Goal: Contribute content: Contribute content

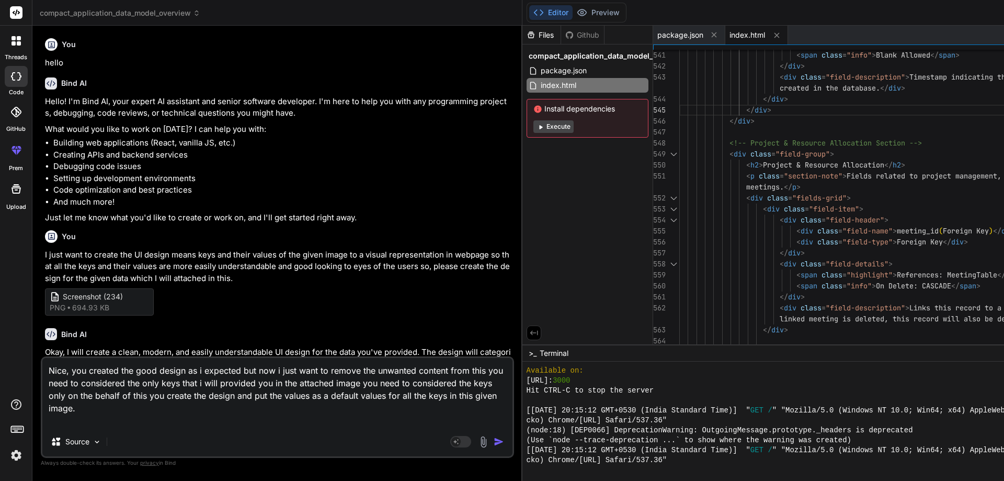
scroll to position [844, 0]
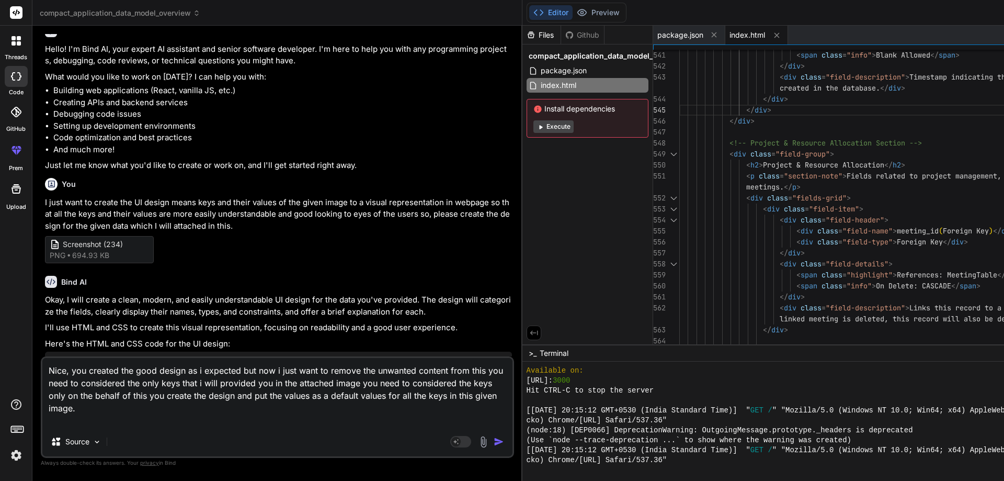
drag, startPoint x: 102, startPoint y: 421, endPoint x: 30, endPoint y: 371, distance: 88.2
click at [30, 371] on div "threads code GitHub prem Upload compact_application_data_model_overview Created…" at bounding box center [502, 240] width 1004 height 481
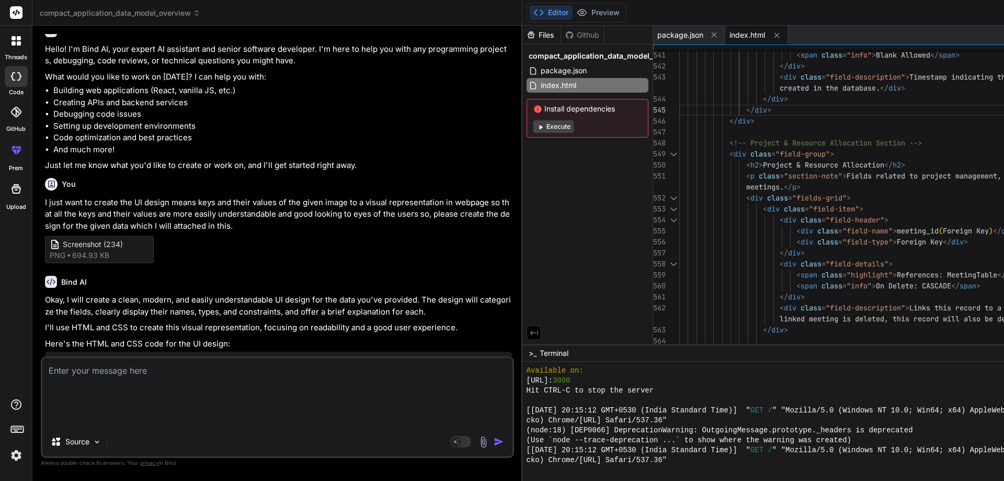
type textarea "x"
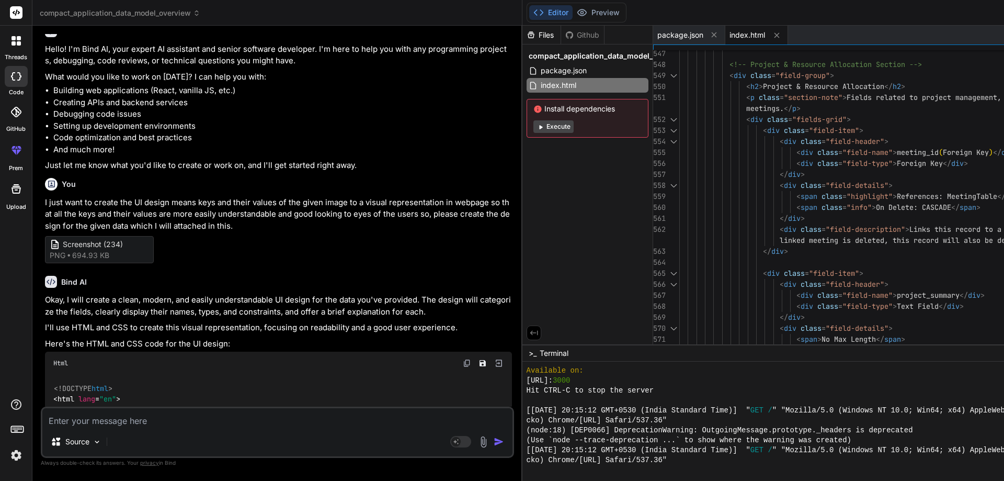
click at [229, 417] on textarea at bounding box center [277, 417] width 470 height 19
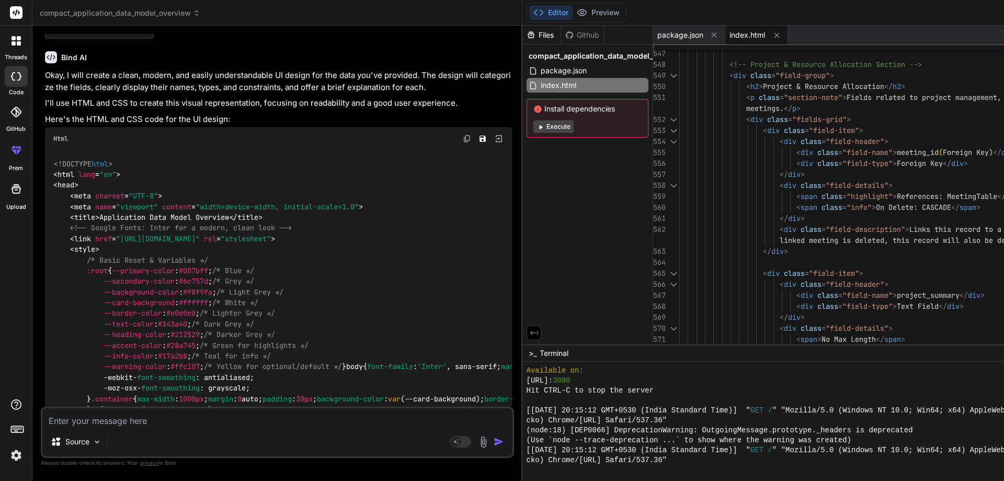
scroll to position [418, 0]
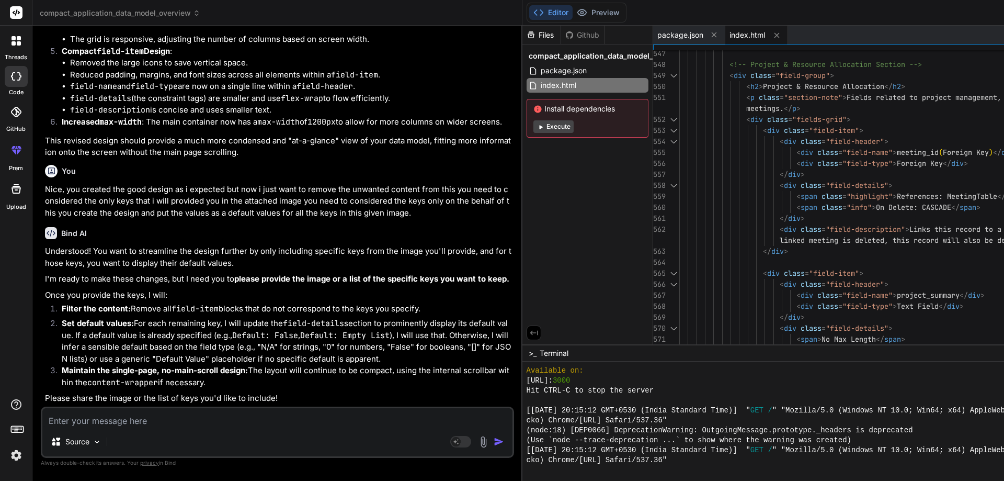
click at [154, 425] on textarea at bounding box center [277, 417] width 470 height 19
type textarea "e"
type textarea "x"
type textarea "ev"
type textarea "x"
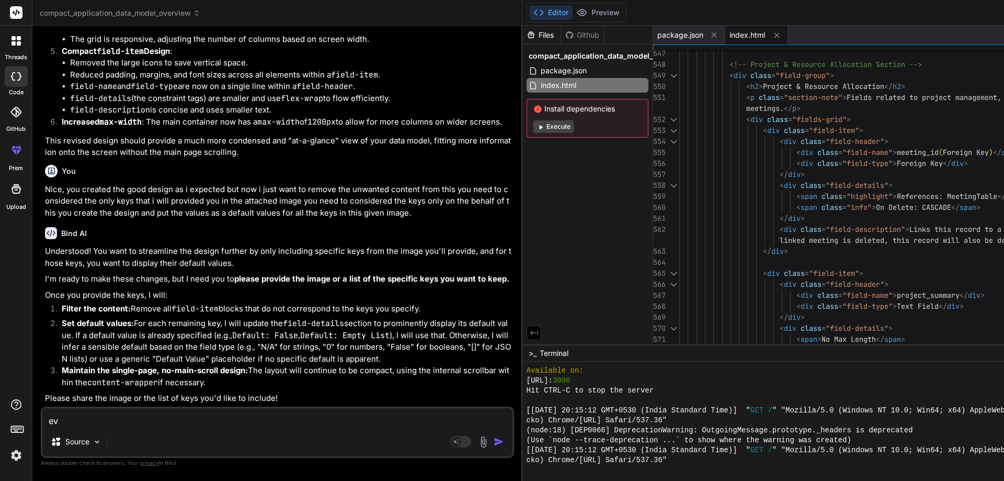
type textarea "eve"
type textarea "x"
type textarea "ever"
type textarea "x"
type textarea "every"
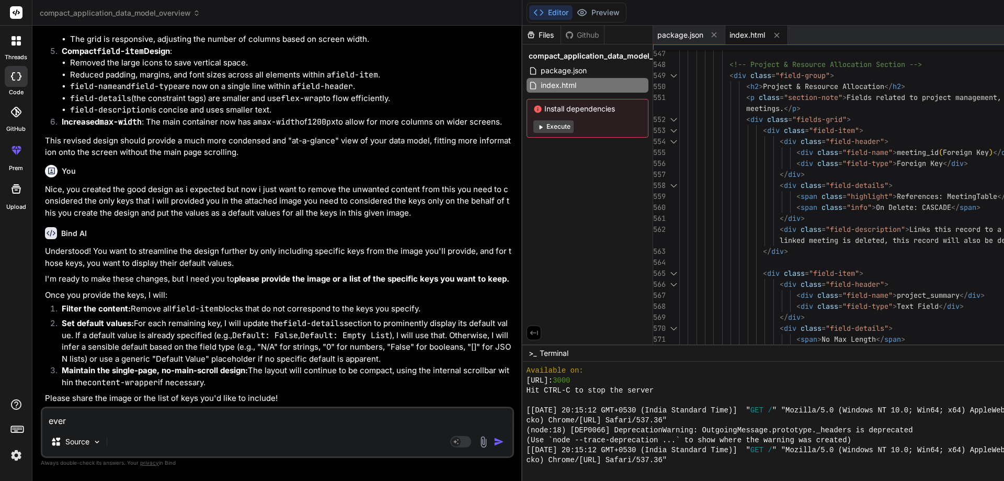
type textarea "x"
type textarea "every"
type textarea "x"
type textarea "every"
type textarea "x"
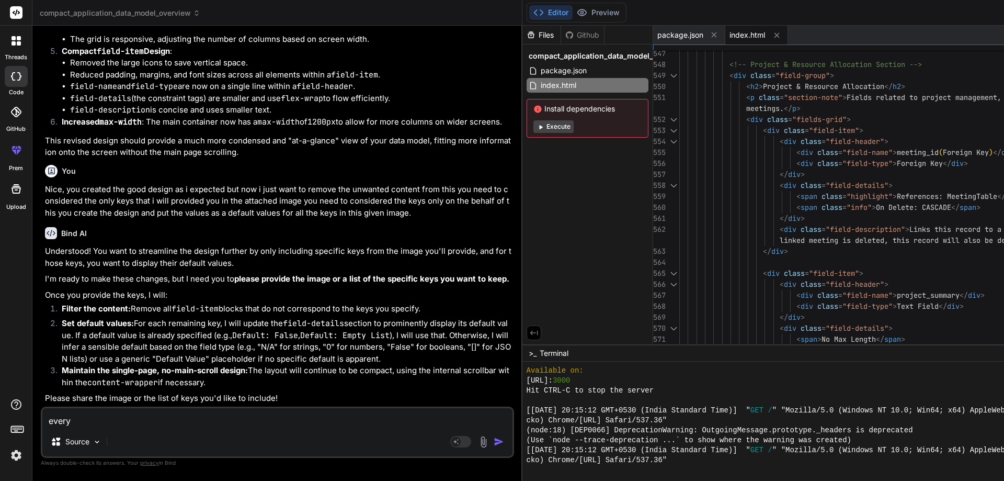
type textarea "everyt"
type textarea "x"
type textarea "everyth"
type textarea "x"
type textarea "everythi"
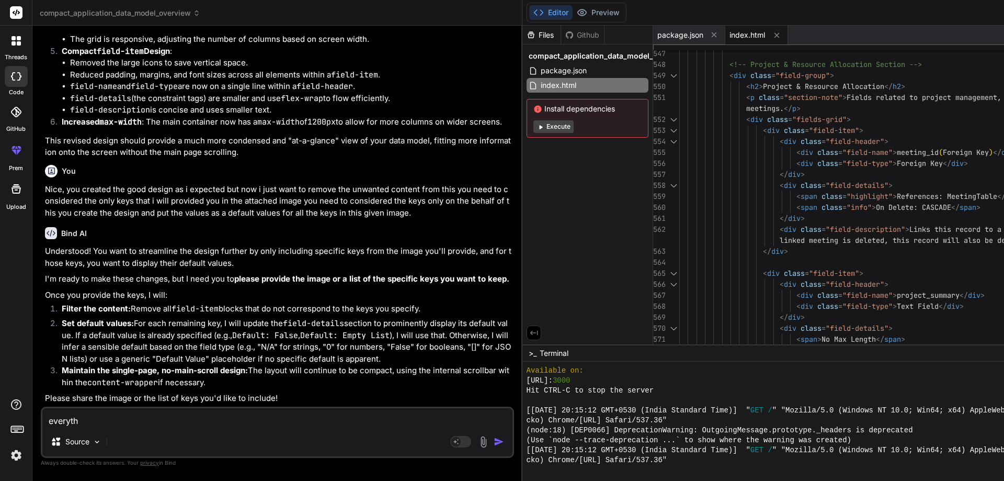
type textarea "x"
type textarea "everythin"
type textarea "x"
type textarea "everything"
type textarea "x"
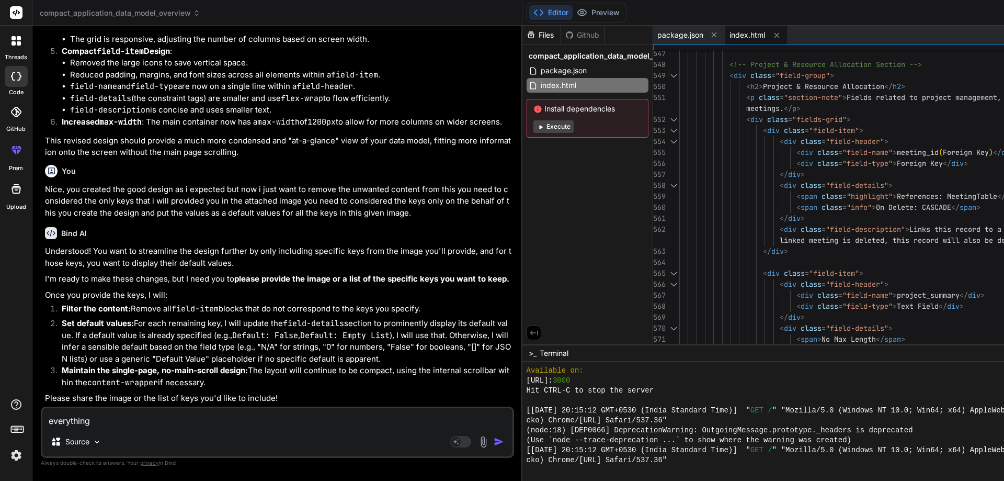
type textarea "everything"
type textarea "x"
type textarea "everything i"
type textarea "x"
type textarea "everything is"
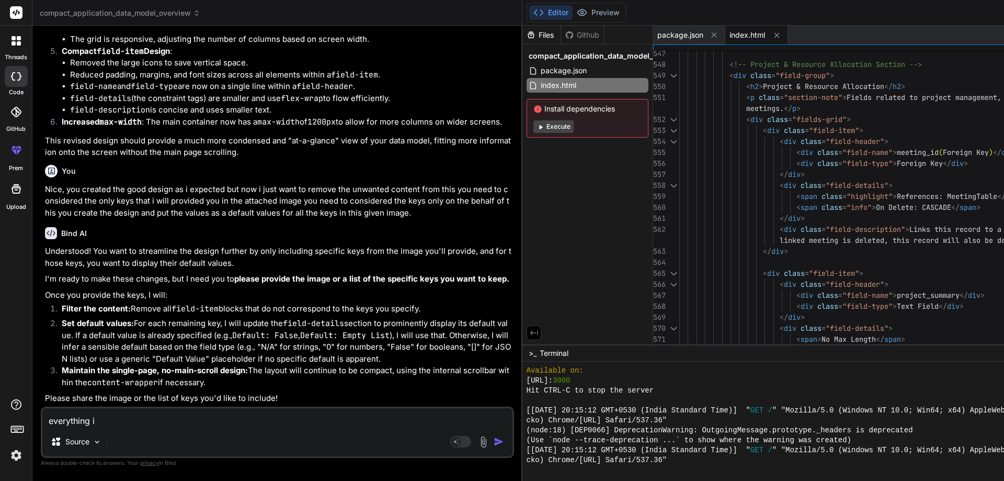
type textarea "x"
type textarea "everything is"
type textarea "x"
type textarea "everything is g"
type textarea "x"
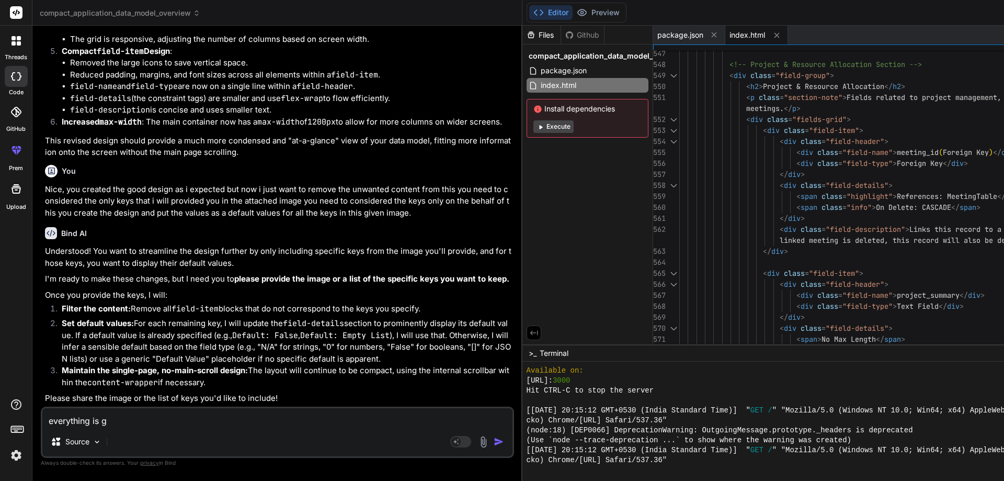
type textarea "everything is go"
type textarea "x"
type textarea "everything is goo"
type textarea "x"
type textarea "everything is good"
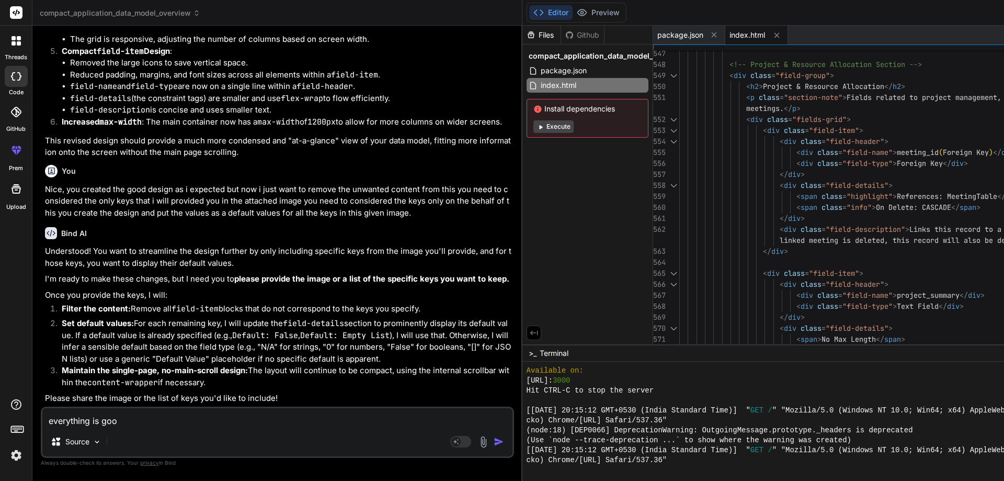
type textarea "x"
type textarea "everything is good"
type textarea "x"
type textarea "everything is good"
type textarea "x"
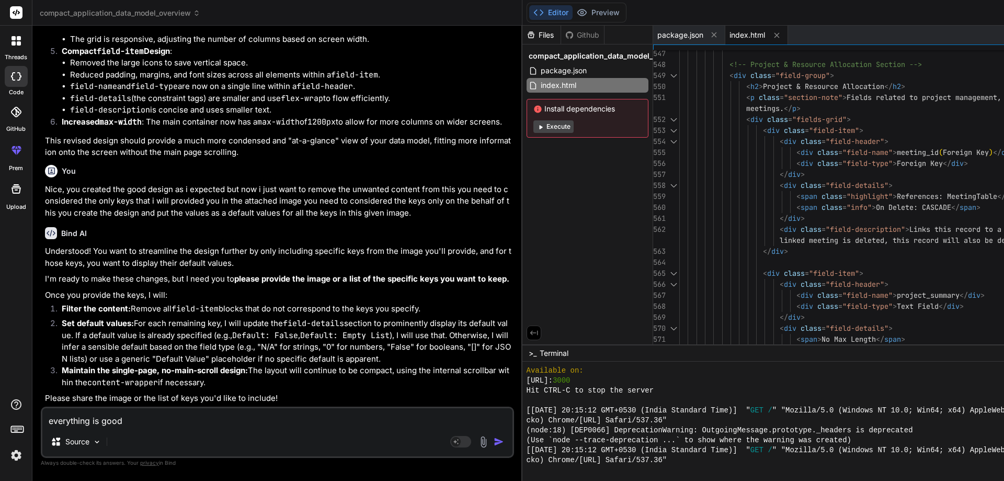
type textarea "everything is good,"
type textarea "x"
type textarea "everything is good,"
type textarea "x"
type textarea "everything is good, b"
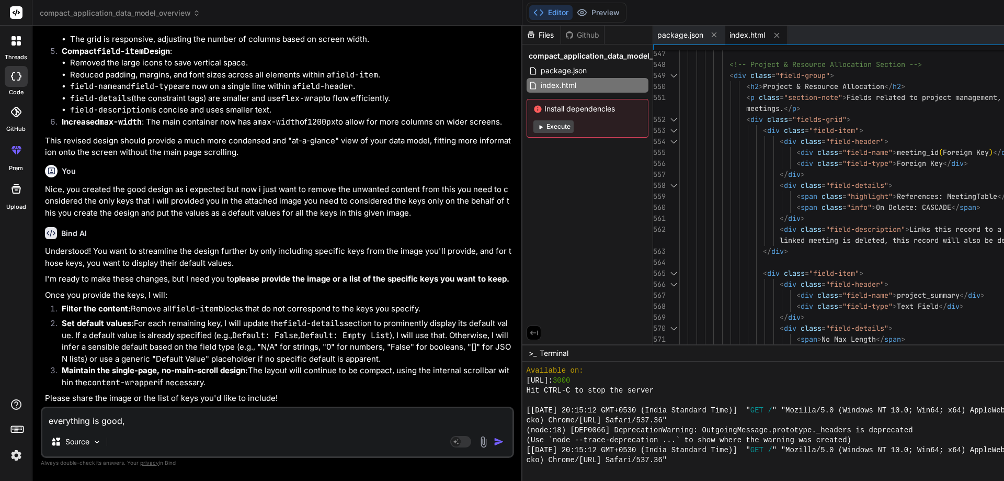
type textarea "x"
type textarea "everything is good, bu"
type textarea "x"
type textarea "everything is good, but"
type textarea "x"
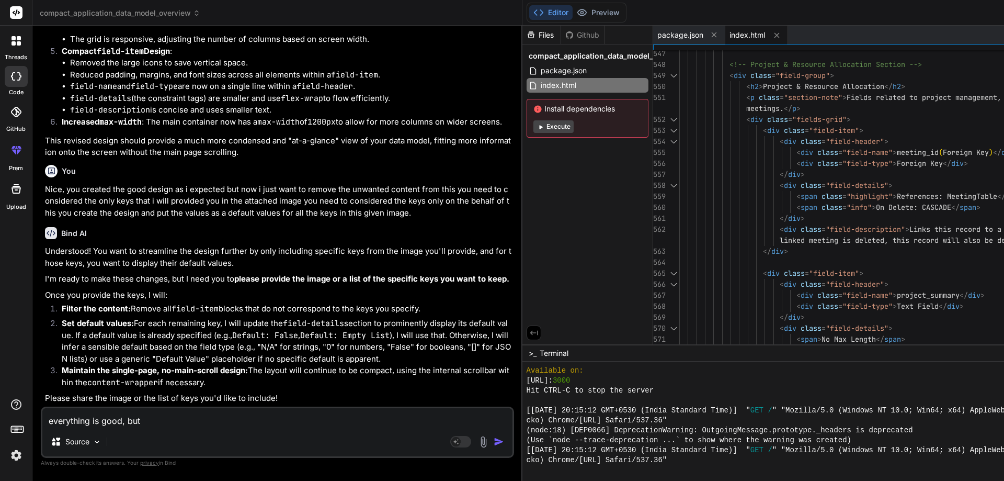
type textarea "everything is good, but"
type textarea "x"
type textarea "everything is good, but m"
type textarea "x"
type textarea "everything is good, but ma"
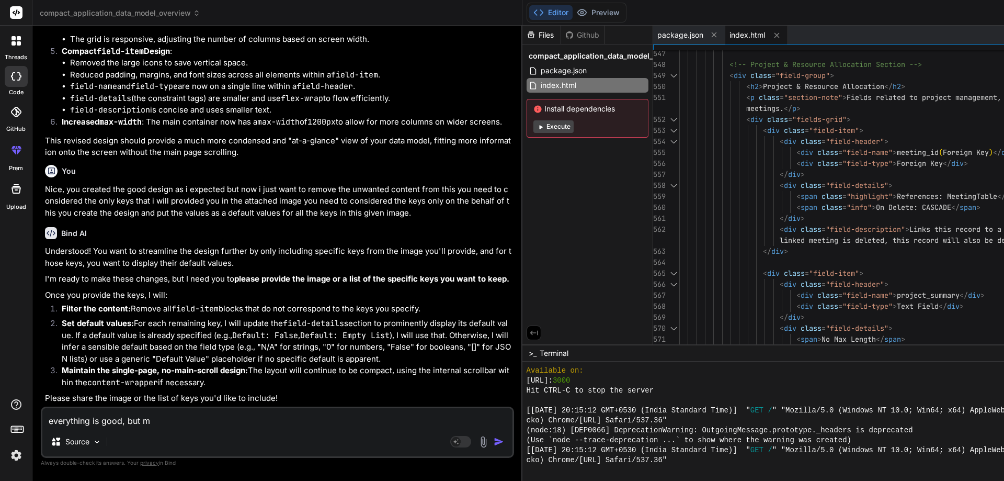
type textarea "x"
type textarea "everything is good, but maz"
type textarea "x"
type textarea "everything is good, but mazk"
type textarea "x"
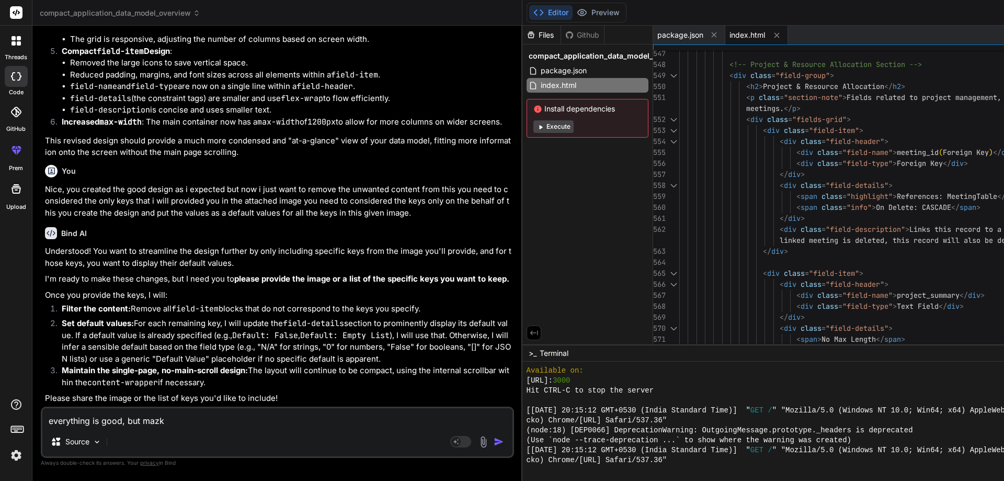
type textarea "everything is good, but maz"
type textarea "x"
type textarea "everything is good, but maze"
type textarea "x"
type textarea "everything is good, but maze"
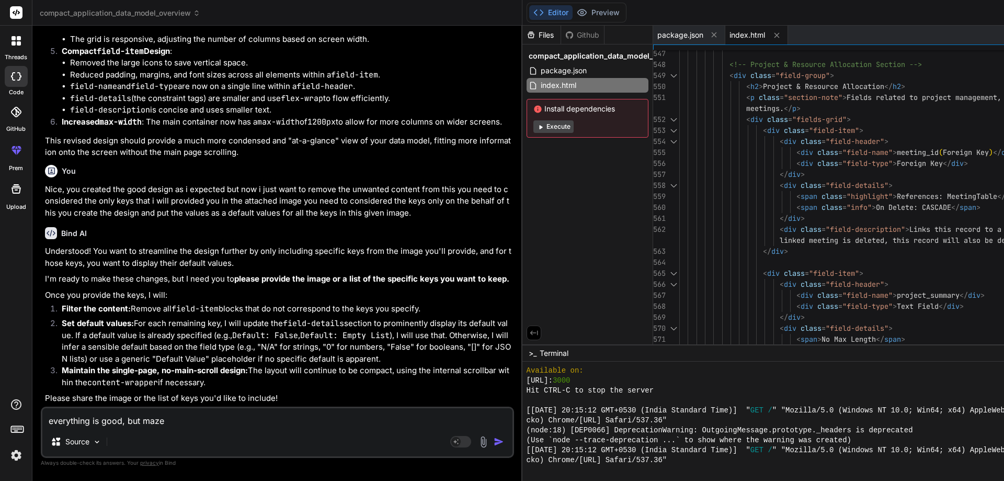
type textarea "x"
type textarea "everything is good, but maze t"
type textarea "x"
type textarea "everything is good, but maze th"
type textarea "x"
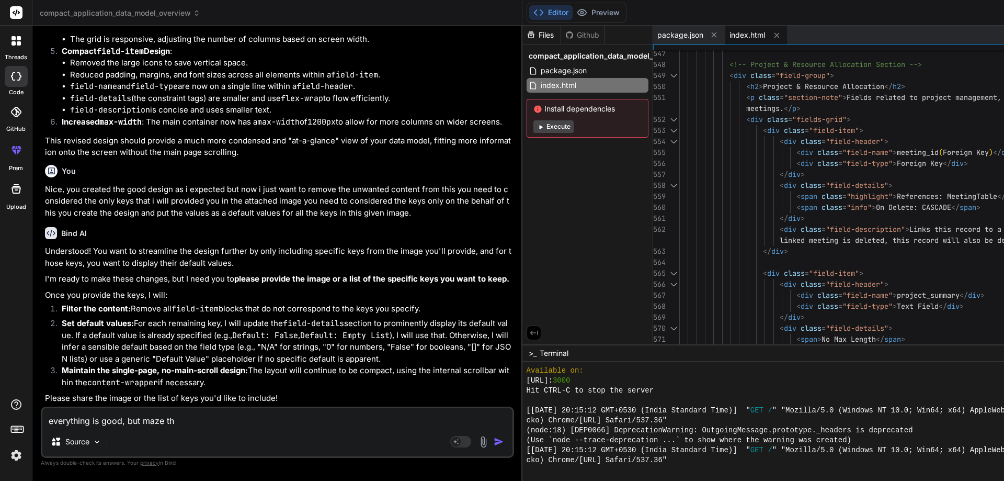
type textarea "everything is good, but maze the"
type textarea "x"
type textarea "everything is good, but maze the"
type textarea "x"
type textarea "everything is good, but maze the a"
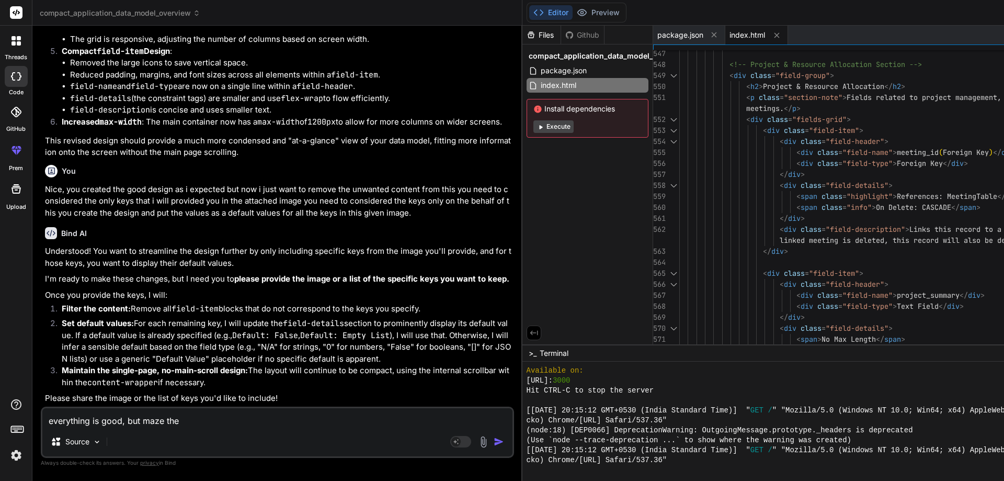
type textarea "x"
type textarea "everything is good, but maze the ap"
type textarea "x"
type textarea "everything is good, but maze the app"
type textarea "x"
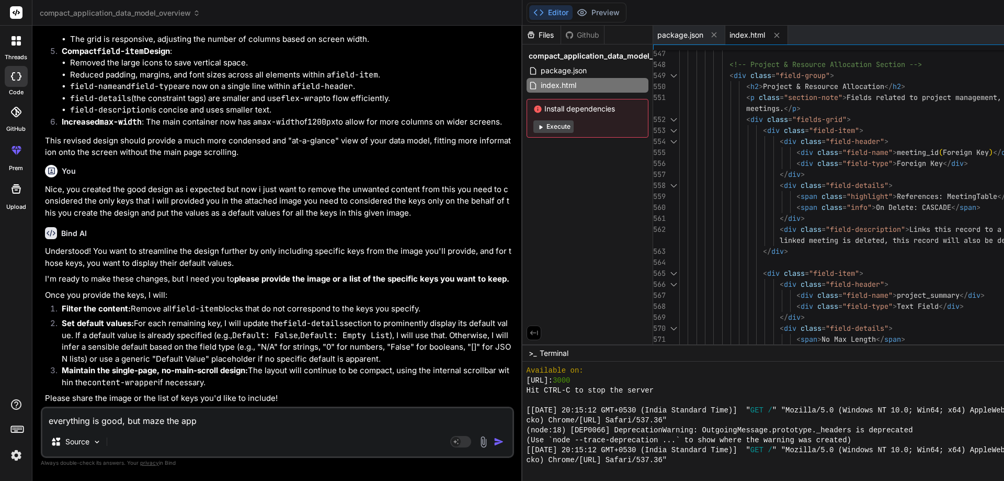
type textarea "everything is good, but maze the appl"
type textarea "x"
type textarea "everything is good, but maze the appli"
type textarea "x"
type textarea "everything is good, but maze the applic"
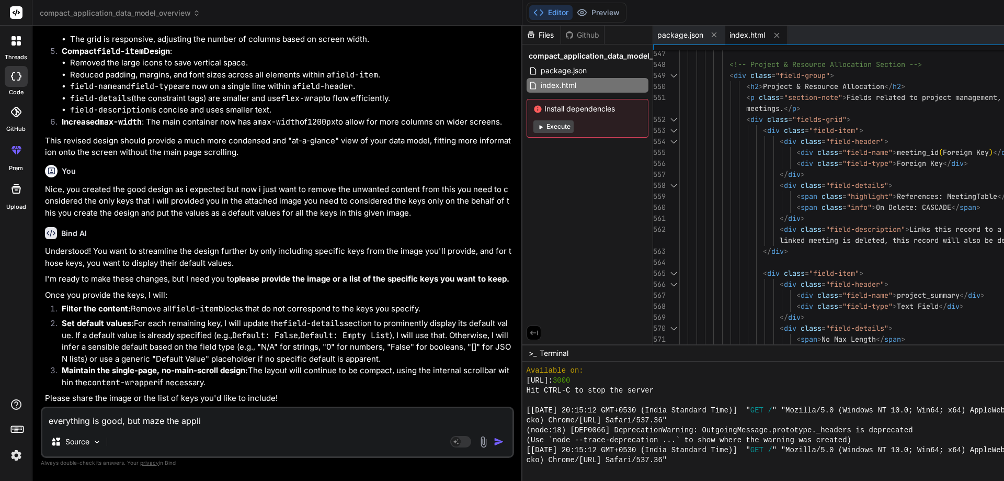
type textarea "x"
type textarea "everything is good, but maze the applica"
type textarea "x"
type textarea "everything is good, but maze the applicat"
type textarea "x"
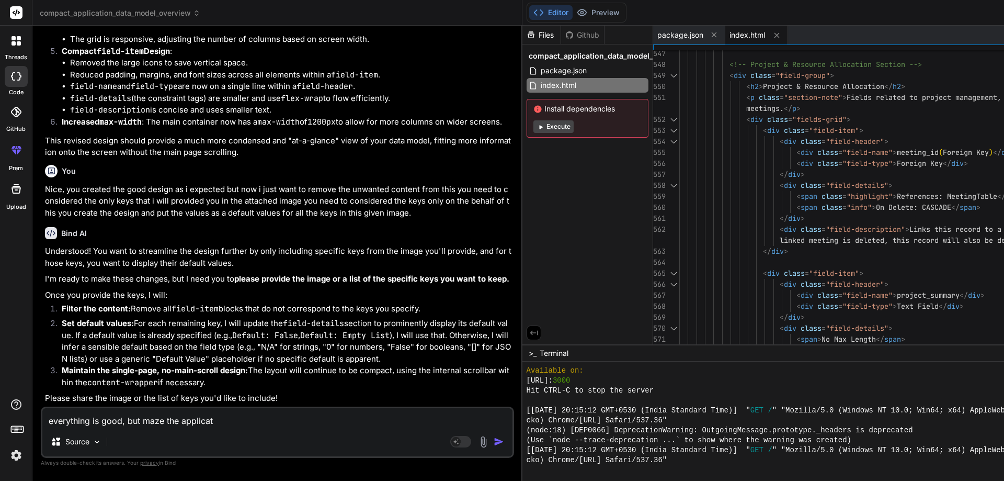
type textarea "everything is good, but maze the applicati"
type textarea "x"
type textarea "everything is good, but maze the applicatio"
type textarea "x"
type textarea "everything is good, but maze the application"
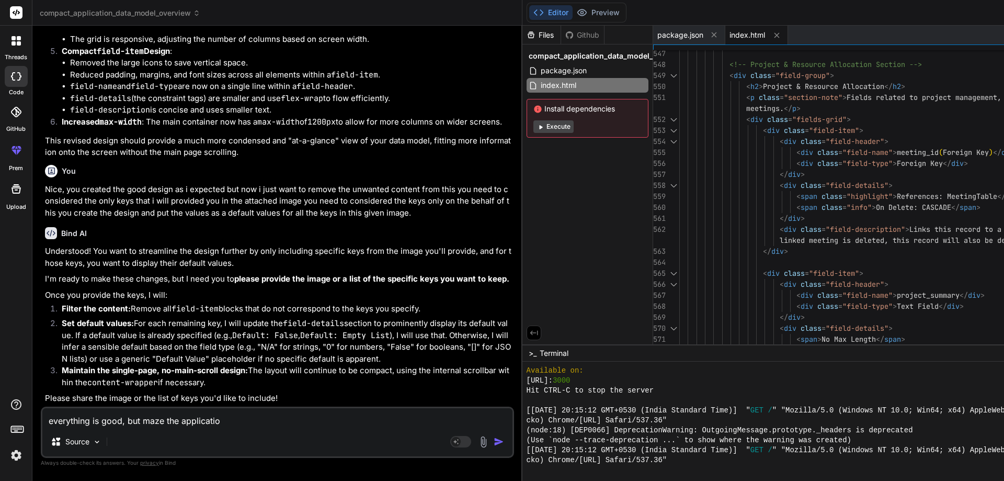
type textarea "x"
type textarea "everything is good, but maze the application"
type textarea "x"
type textarea "everything is good, but maze the application g"
type textarea "x"
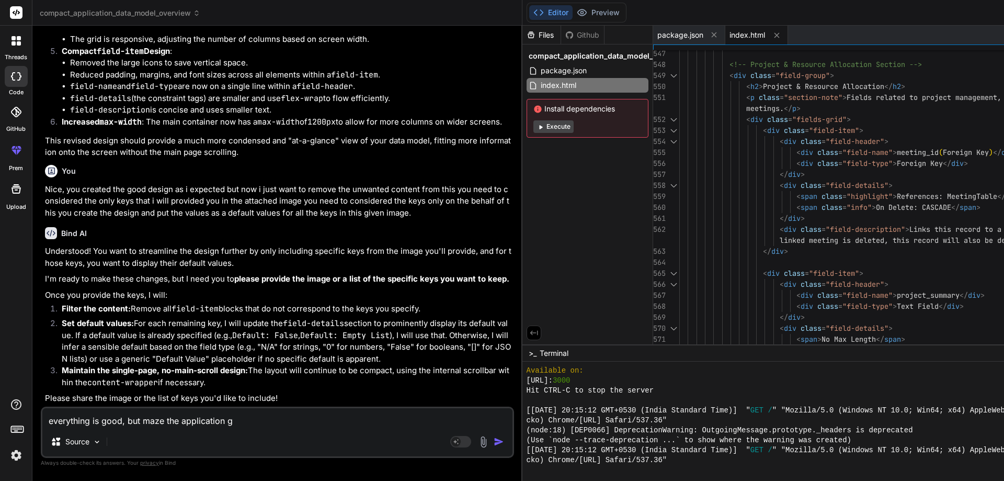
type textarea "everything is good, but maze the application gr"
type textarea "x"
type textarea "everything is good, but maze the application gra"
type textarea "x"
type textarea "everything is good, but maze the application grap"
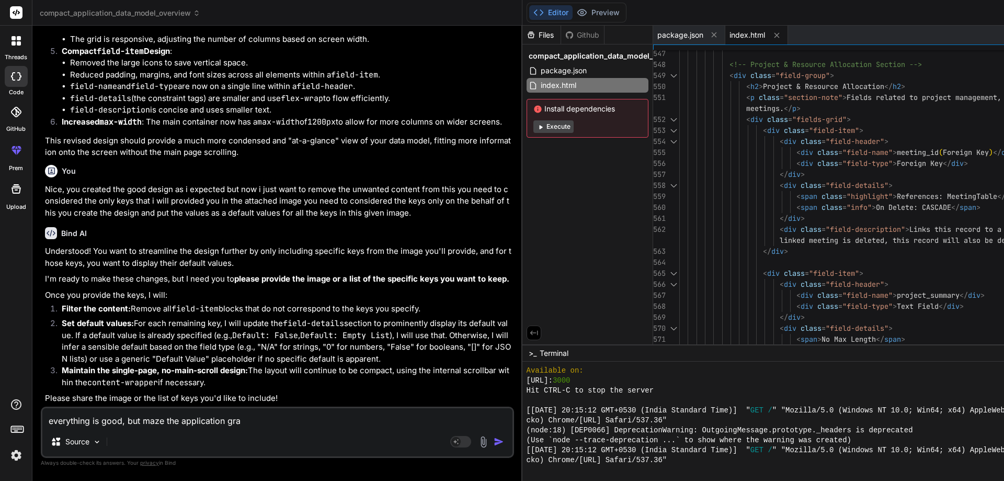
type textarea "x"
type textarea "everything is good, but maze the application graph"
type textarea "x"
type textarea "everything is good, but maze the application graphi"
type textarea "x"
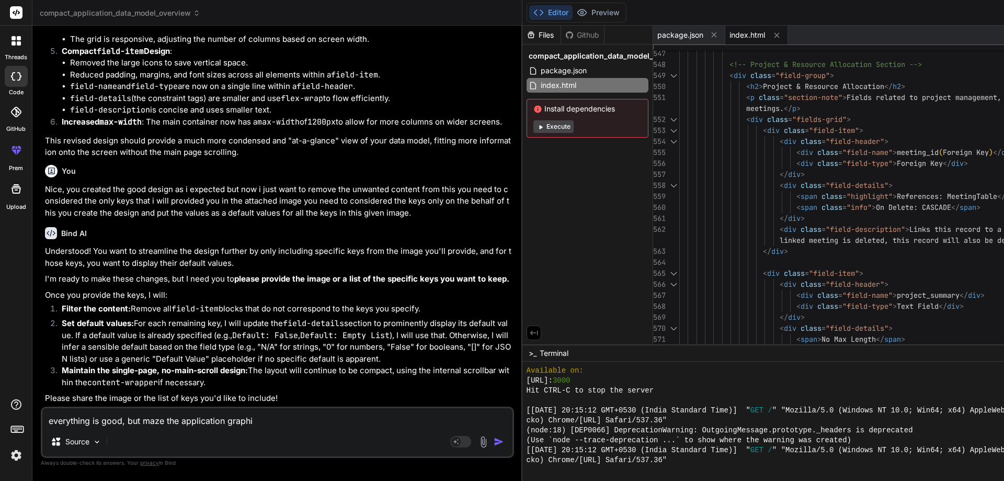
type textarea "everything is good, but maze the application graphic"
type textarea "x"
type textarea "everything is good, but maze the application graphica"
type textarea "x"
type textarea "everything is good, but maze the application graphical"
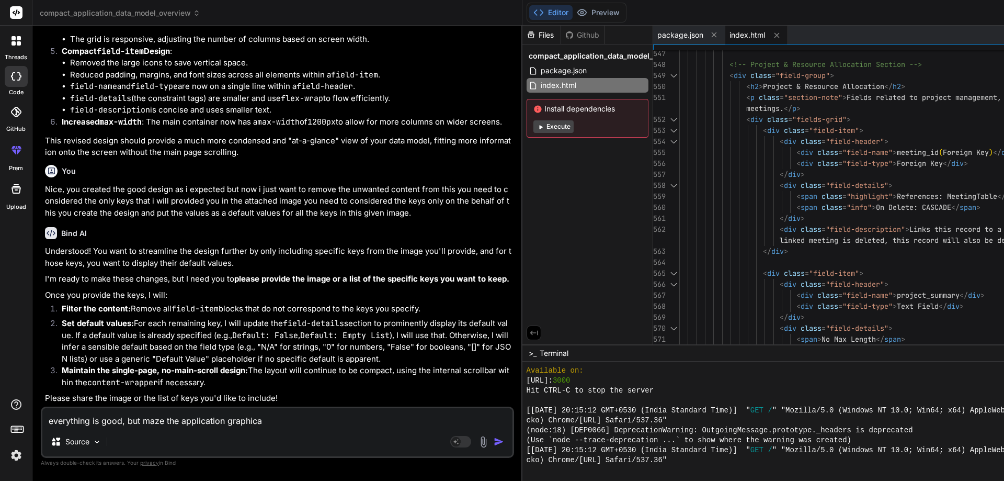
type textarea "x"
type textarea "everything is good, but maze the application graphicall"
type textarea "x"
type textarea "everything is good, but maze the application graphically"
type textarea "x"
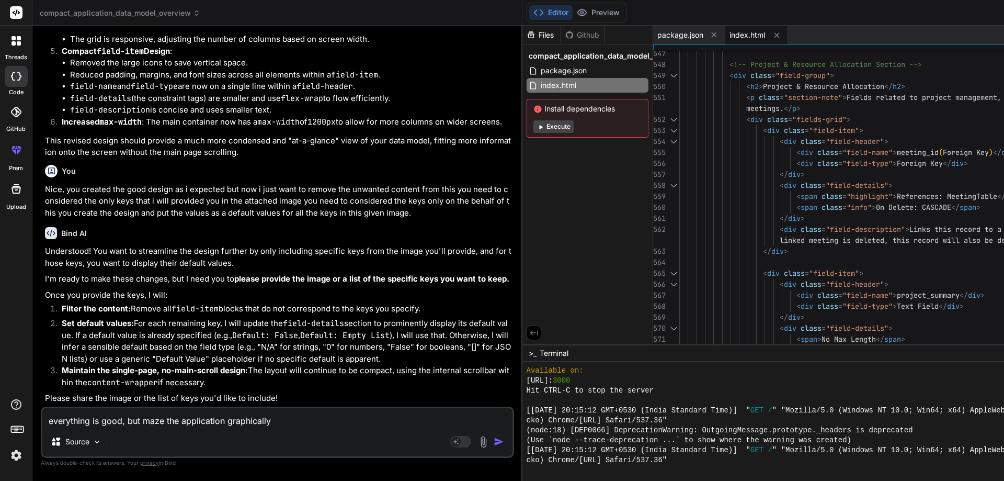
type textarea "everything is good, but maze the application graphically"
type textarea "x"
type textarea "everything is good, but maze the application graphically i"
type textarea "x"
type textarea "everything is good, but maze the application graphically in"
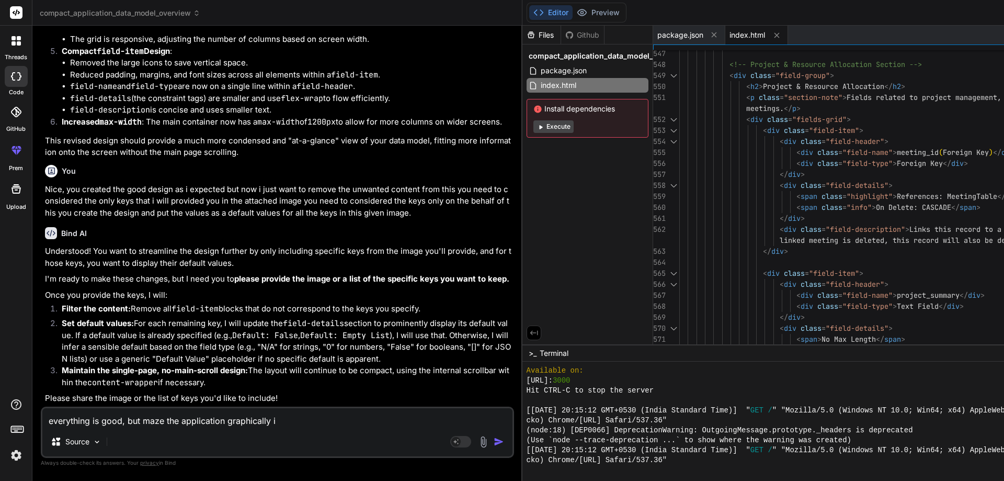
type textarea "x"
type textarea "everything is good, but maze the application graphically int"
type textarea "x"
type textarea "everything is good, but maze the application graphically inte"
type textarea "x"
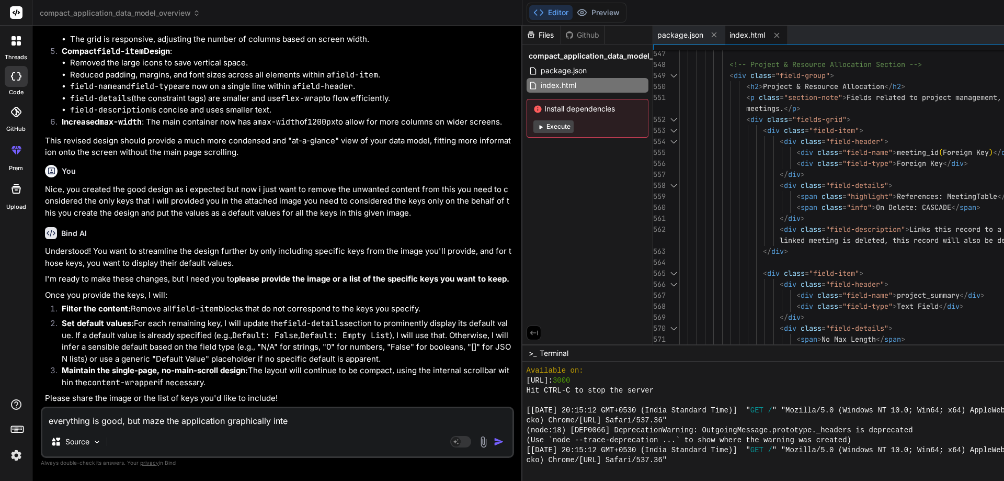
type textarea "everything is good, but maze the application graphically inter"
type textarea "x"
type textarea "everything is good, but maze the application graphically intera"
type textarea "x"
type textarea "everything is good, but maze the application graphically interac"
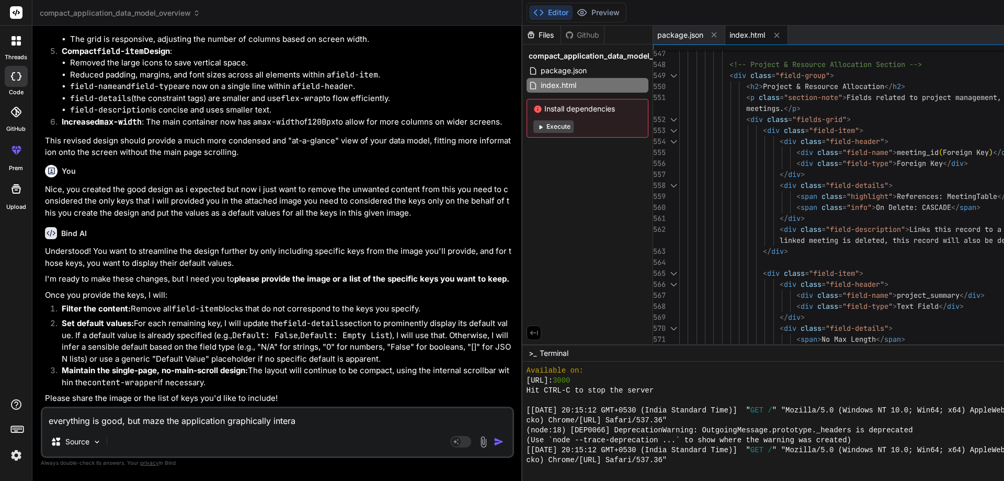
type textarea "x"
type textarea "everything is good, but maze the application graphically interact"
type textarea "x"
type textarea "everything is good, but maze the application graphically interacti"
type textarea "x"
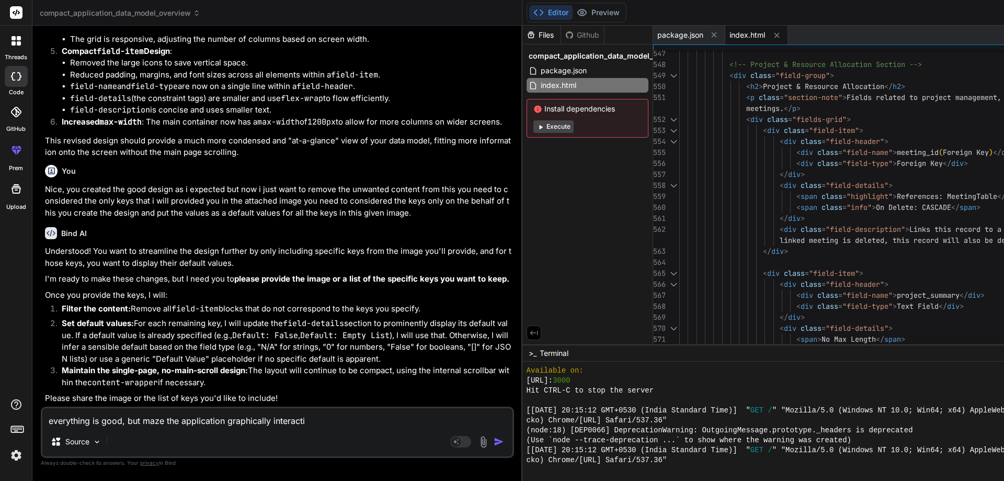
type textarea "everything is good, but maze the application graphically interactiv"
type textarea "x"
type textarea "everything is good, but maze the application graphically interactive"
type textarea "x"
type textarea "everything is good, but maze the application graphically interactive"
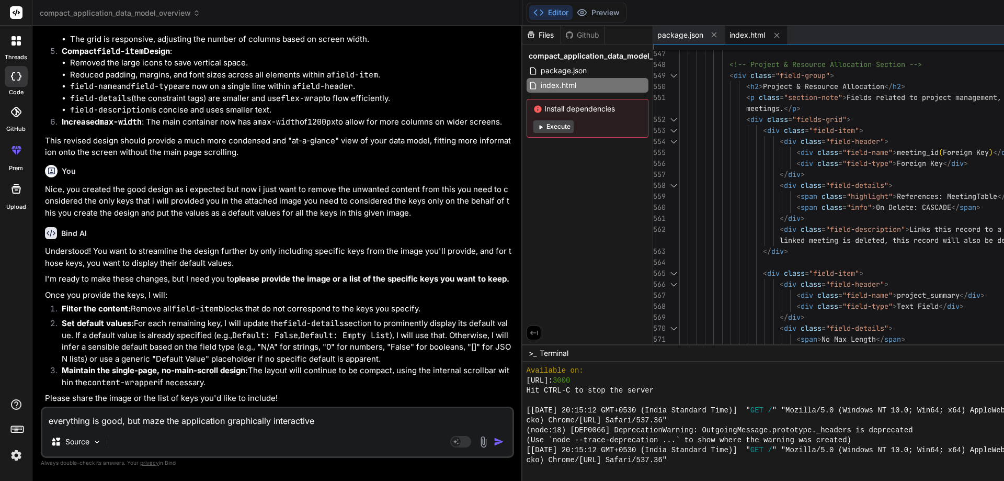
type textarea "x"
type textarea "everything is good, but maze the application graphically interactive u"
type textarea "x"
type textarea "everything is good, but maze the application graphically interactive us"
type textarea "x"
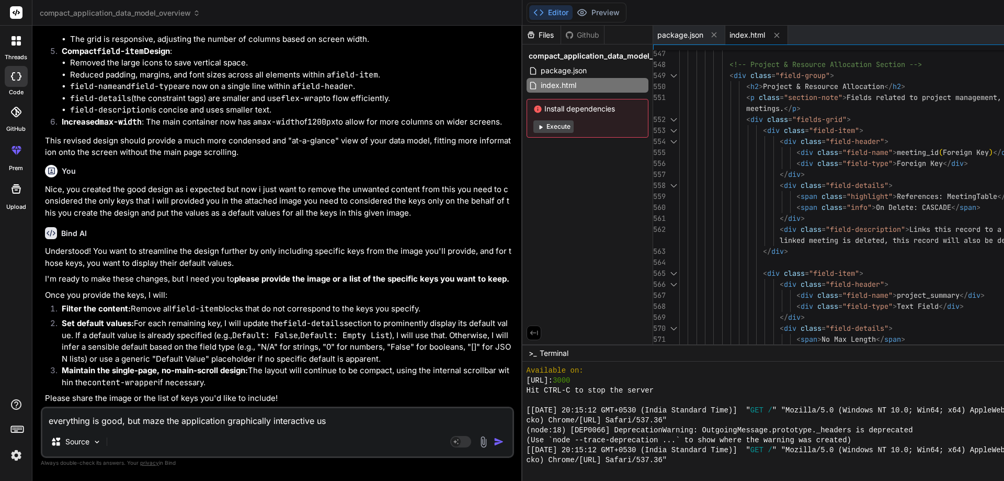
type textarea "everything is good, but maze the application graphically interactive use"
type textarea "x"
type textarea "everything is good, but maze the application graphically interactive use"
type textarea "x"
type textarea "everything is good, but maze the application graphically interactive use p"
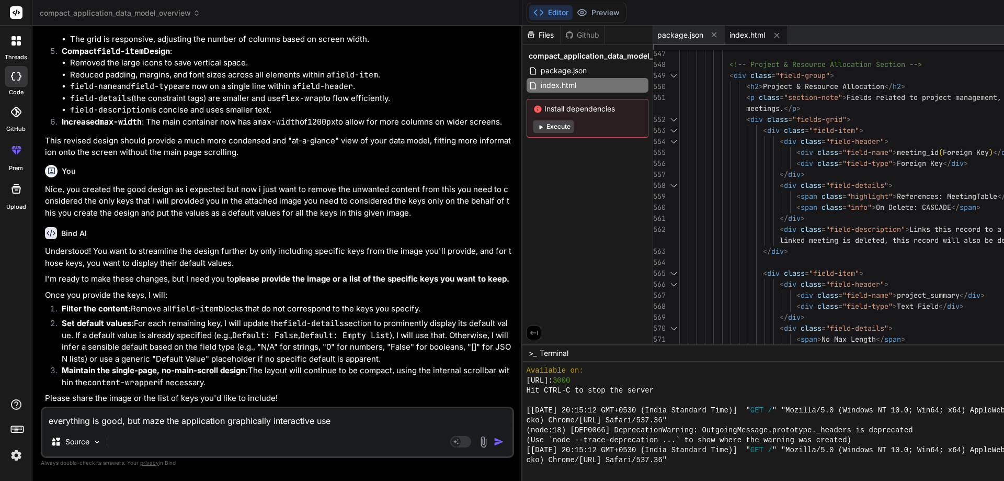
type textarea "x"
type textarea "everything is good, but maze the application graphically interactive use pr"
type textarea "x"
type textarea "everything is good, but maze the application graphically interactive use pro"
type textarea "x"
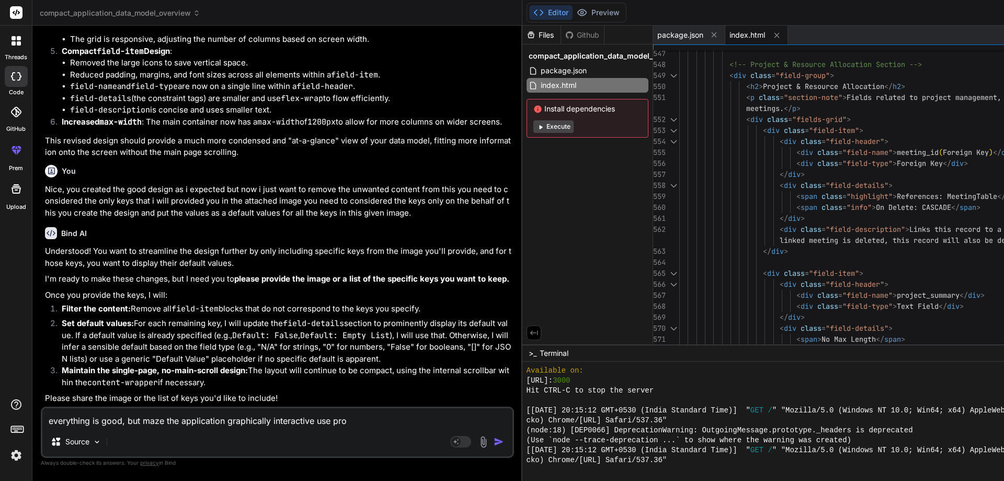
type textarea "everything is good, but maze the application graphically interactive use prop"
type textarea "x"
type textarea "everything is good, but maze the application graphically interactive use prope"
type textarea "x"
type textarea "everything is good, but maze the application graphically interactive use proper"
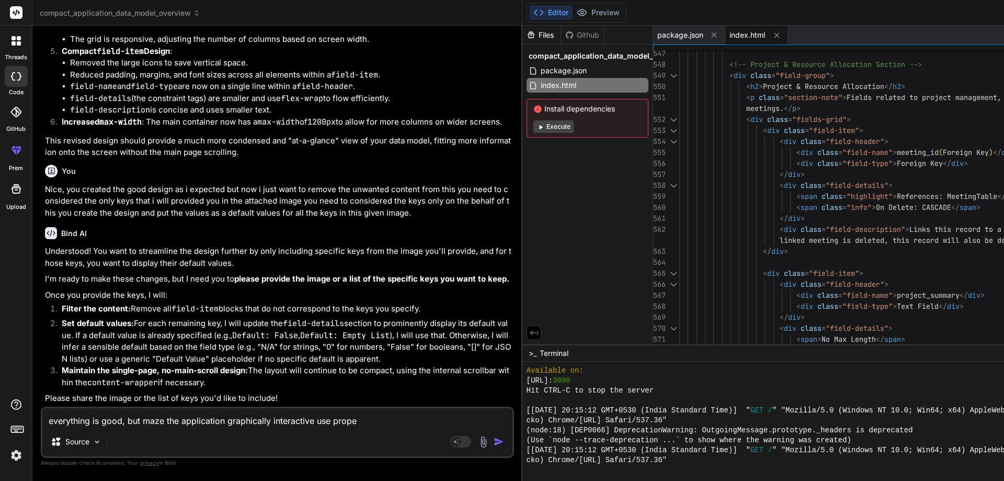
type textarea "x"
type textarea "everything is good, but maze the application graphically interactive use proper"
type textarea "x"
type textarea "everything is good, but maze the application graphically interactive use proper…"
type textarea "x"
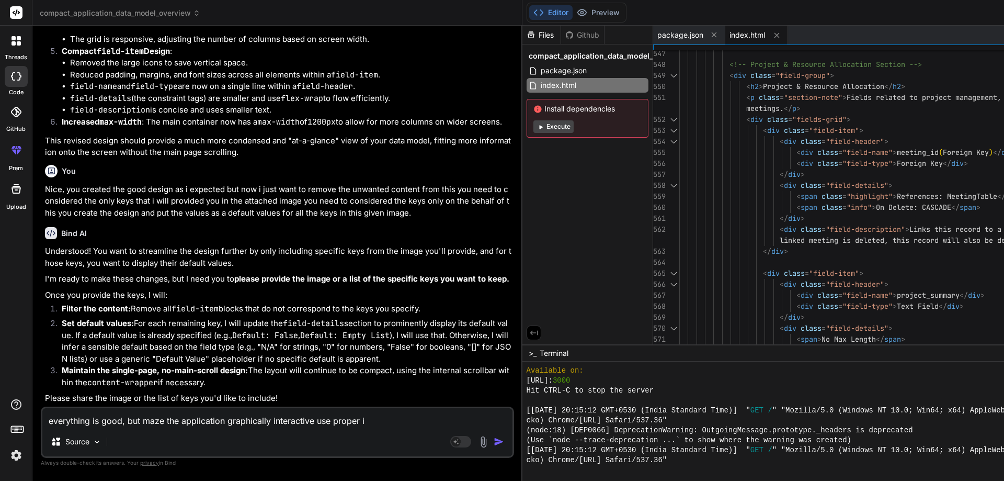
type textarea "everything is good, but maze the application graphically interactive use proper…"
type textarea "x"
type textarea "everything is good, but maze the application graphically interactive use proper…"
type textarea "x"
type textarea "everything is good, but maze the application graphically interactive use proper…"
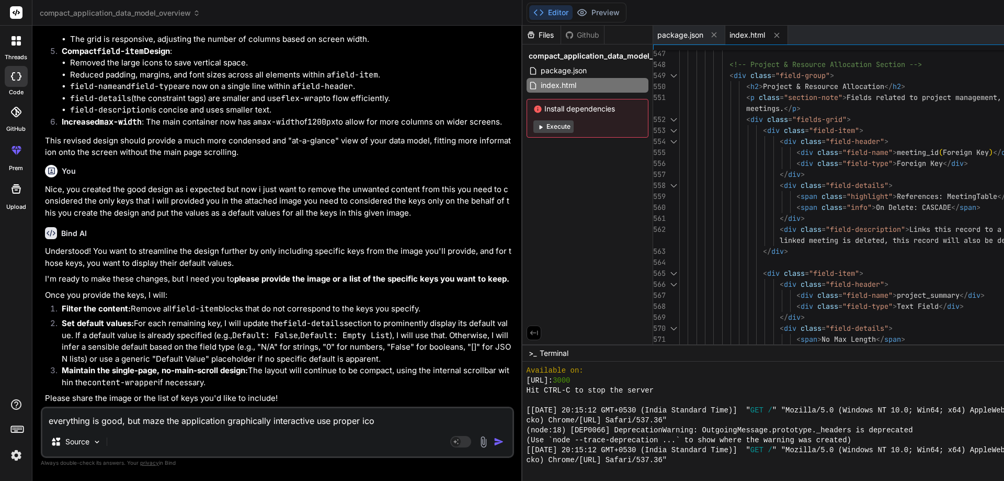
type textarea "x"
type textarea "everything is good, but maze the application graphically interactive use proper…"
type textarea "x"
type textarea "everything is good, but maze the application graphically interactive use proper…"
type textarea "x"
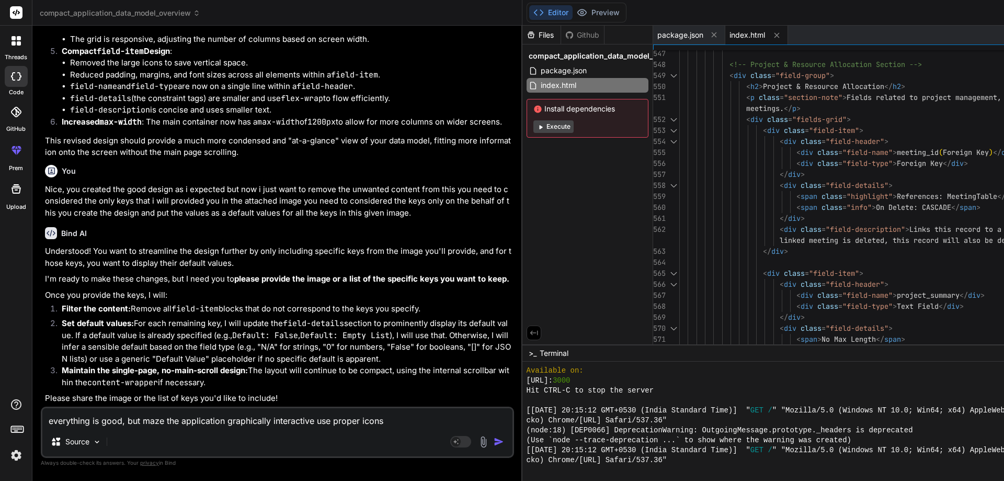
type textarea "everything is good, but maze the application graphically interactive use proper…"
type textarea "x"
type textarea "everything is good, but maze the application graphically interactive use proper…"
type textarea "x"
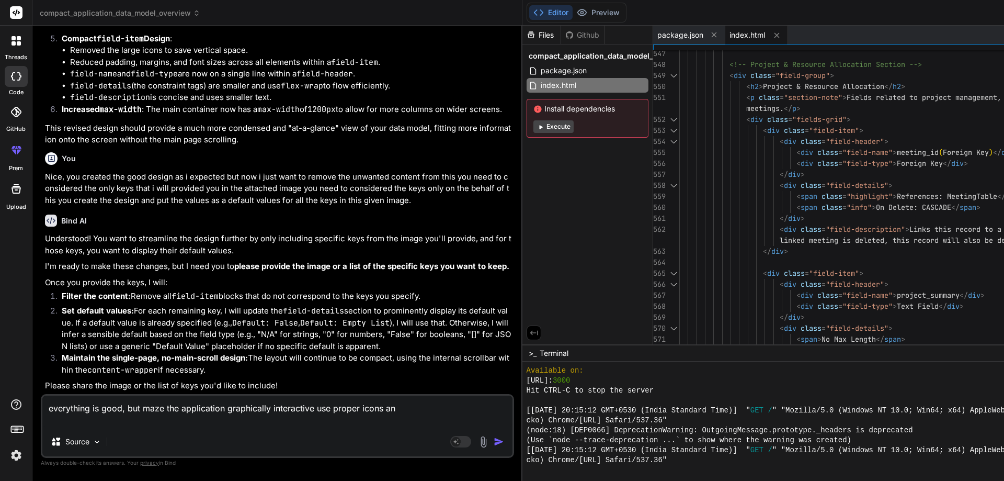
type textarea "everything is good, but maze the application graphically interactive use proper…"
type textarea "x"
type textarea "everything is good, but maze the application graphically interactive use proper…"
type textarea "x"
type textarea "everything is good, but maze the application graphically interactive use proper…"
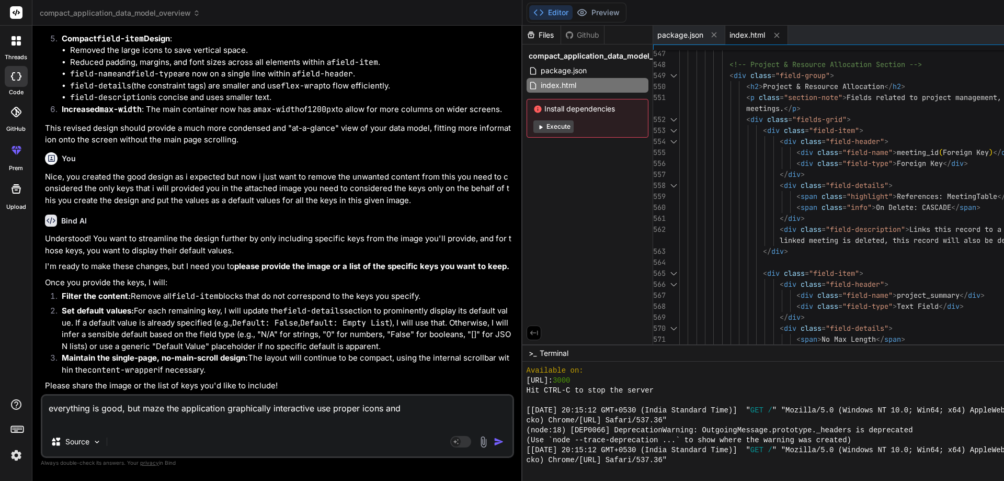
type textarea "x"
type textarea "everything is good, but maze the application graphically interactive use proper…"
type textarea "x"
type textarea "everything is good, but maze the application graphically interactive use proper…"
type textarea "x"
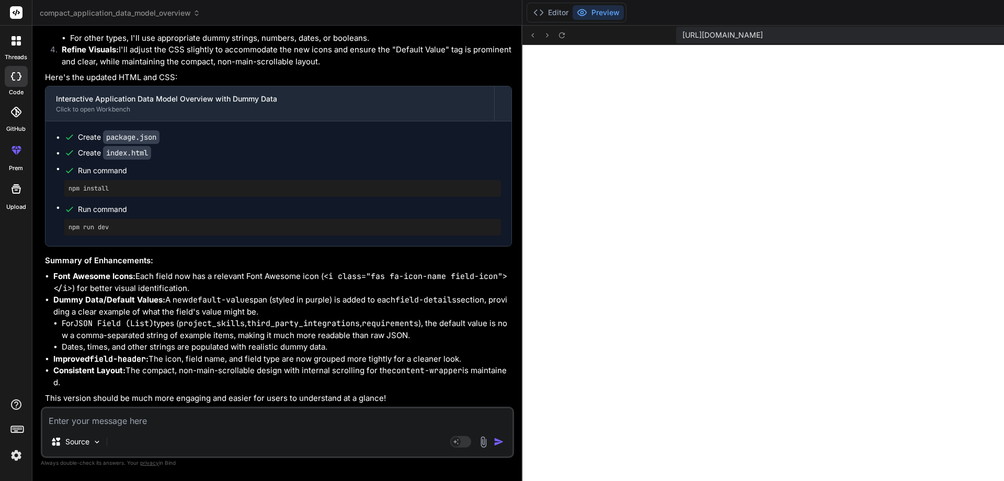
scroll to position [10686, 0]
click at [557, 36] on icon at bounding box center [561, 35] width 9 height 9
click at [529, 17] on button "Editor" at bounding box center [550, 12] width 43 height 15
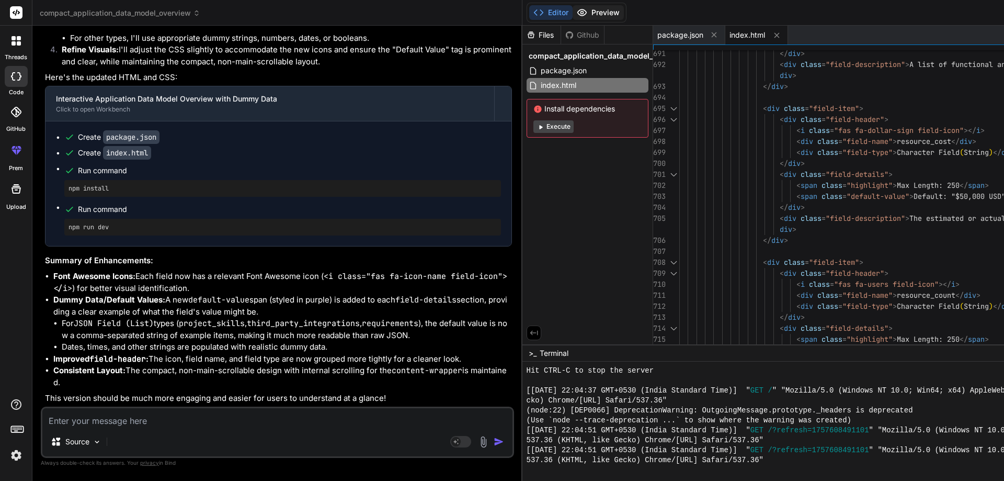
click at [573, 12] on button "Preview" at bounding box center [598, 12] width 51 height 15
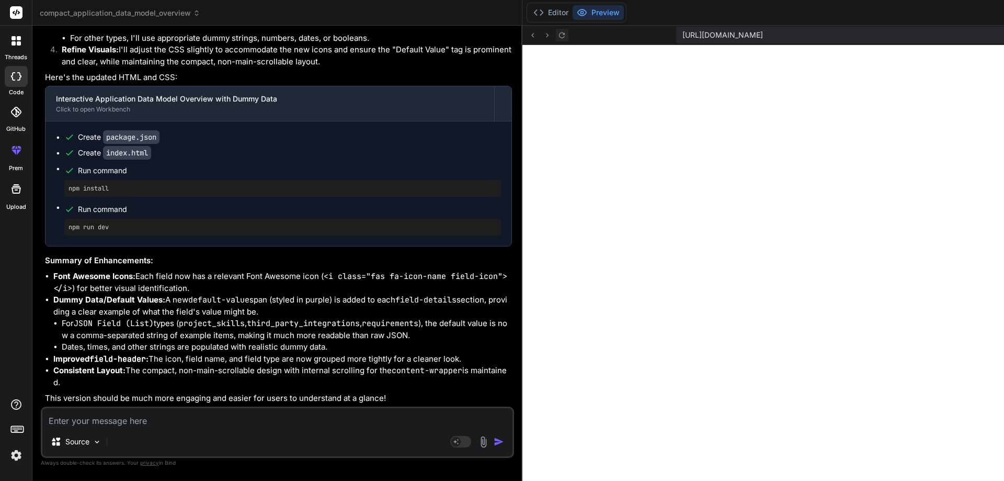
click at [557, 38] on icon at bounding box center [561, 35] width 9 height 9
click at [559, 37] on icon at bounding box center [562, 35] width 6 height 6
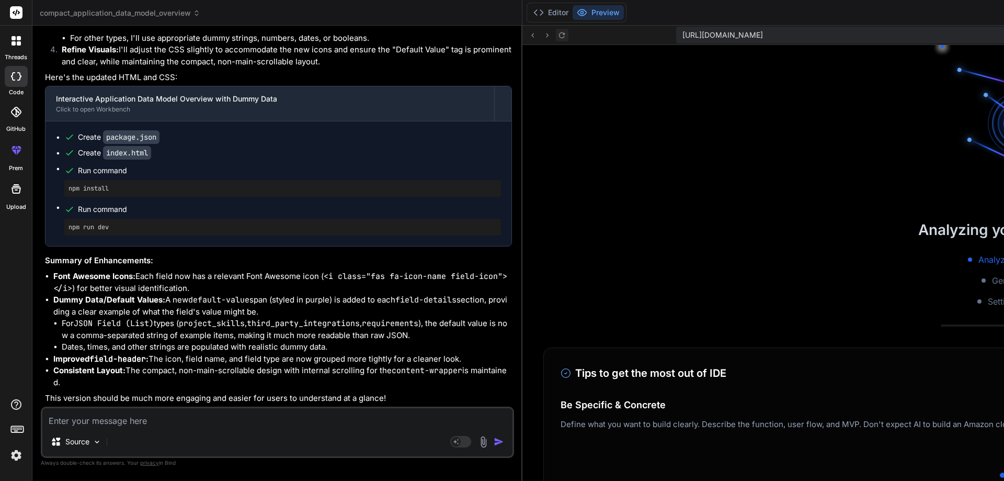
scroll to position [1460, 0]
click at [559, 37] on icon at bounding box center [562, 35] width 6 height 6
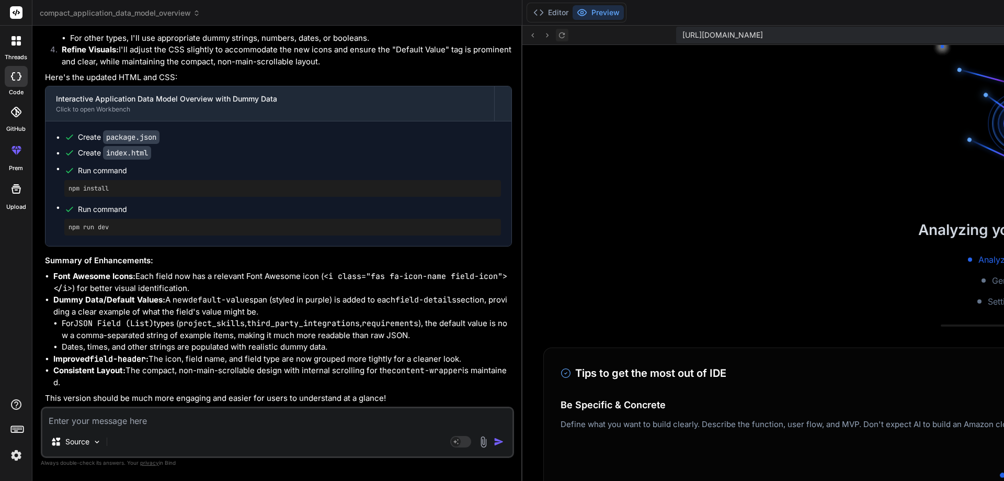
click at [559, 37] on icon at bounding box center [562, 35] width 6 height 6
click at [527, 21] on div "Editor Preview" at bounding box center [577, 13] width 100 height 20
click at [529, 19] on button "Editor" at bounding box center [550, 12] width 43 height 15
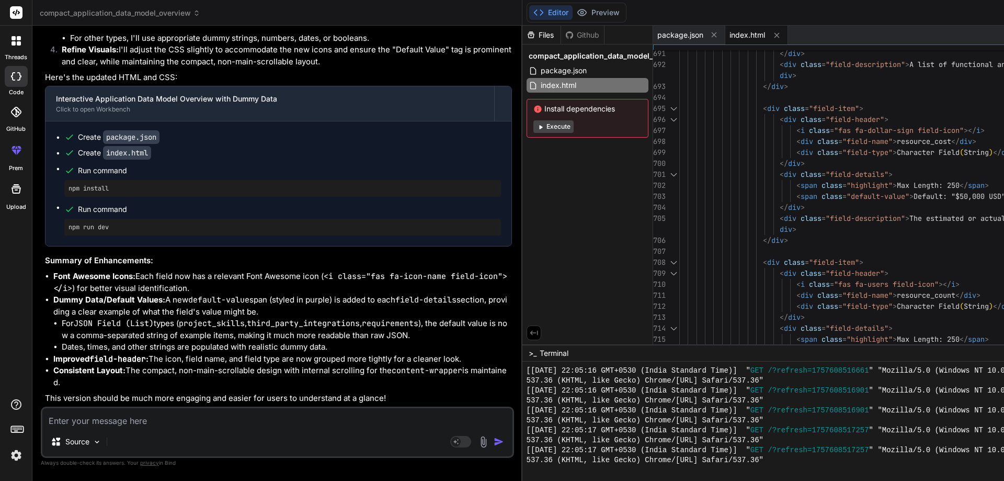
scroll to position [1540, 0]
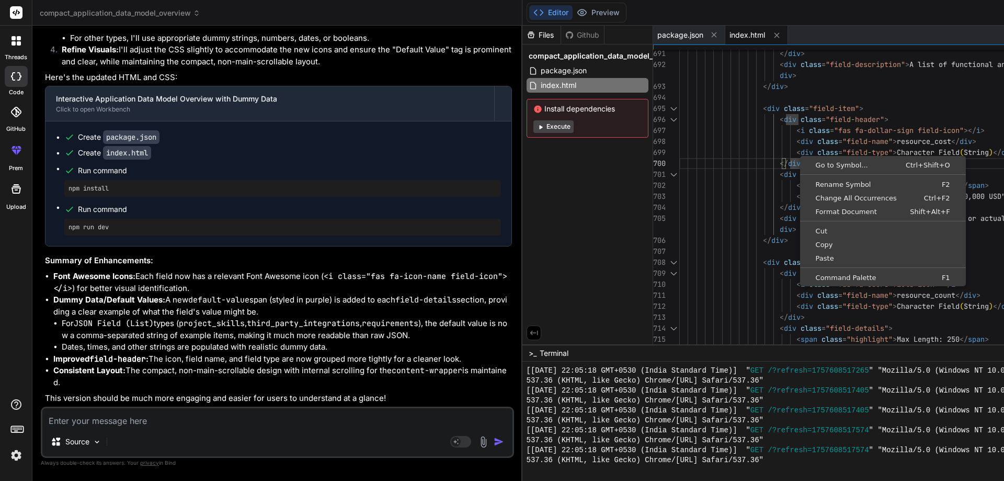
scroll to position [0, 0]
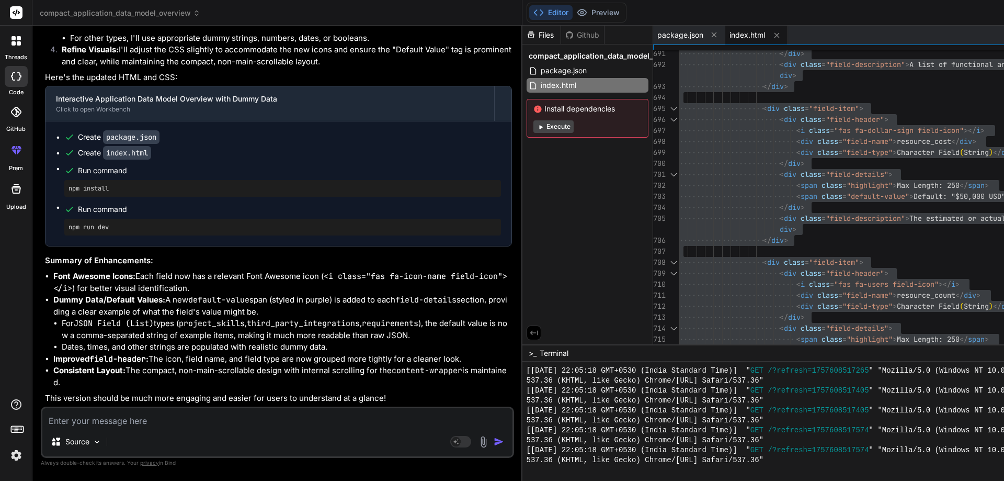
click at [244, 417] on textarea at bounding box center [277, 417] width 470 height 19
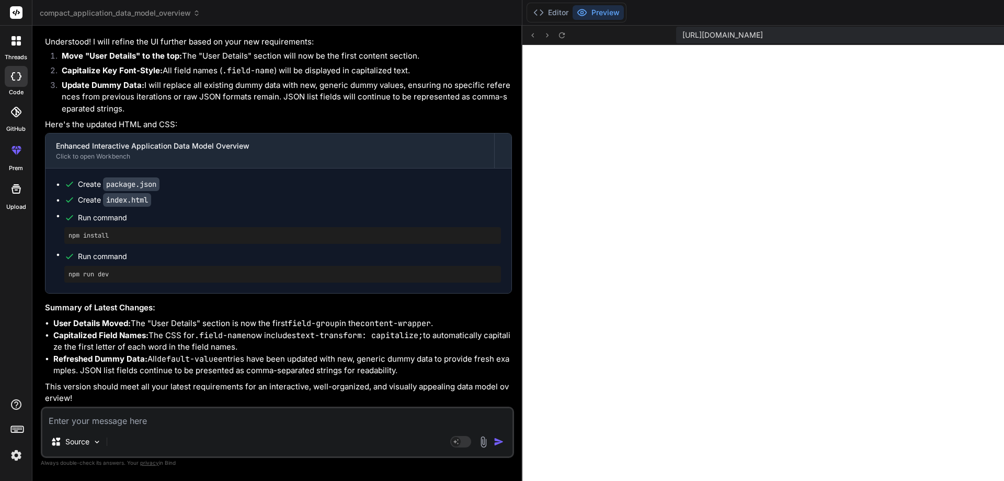
scroll to position [11182, 0]
click at [189, 425] on textarea at bounding box center [277, 417] width 470 height 19
click at [187, 420] on textarea at bounding box center [277, 417] width 470 height 19
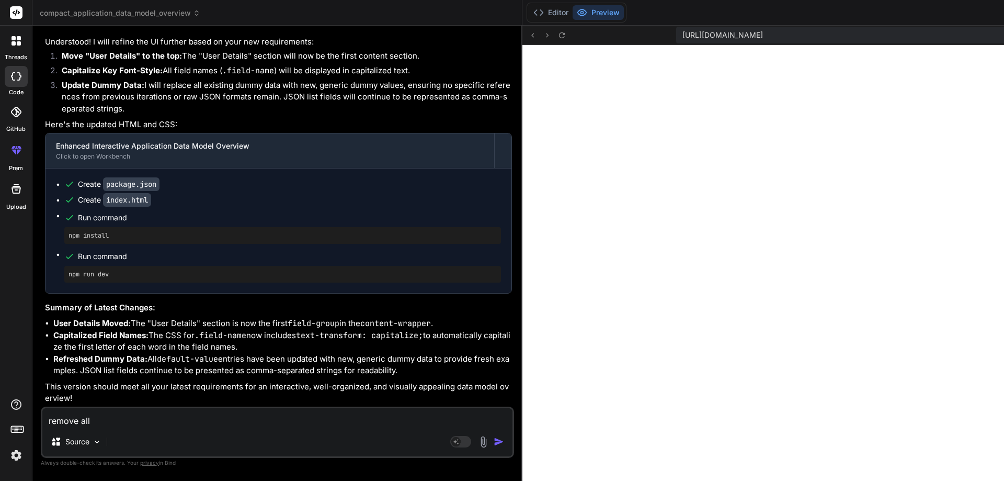
paste textarea "field-description"
paste textarea "warning"
paste textarea "info"
paste textarea "highlight"
paste textarea "field-type"
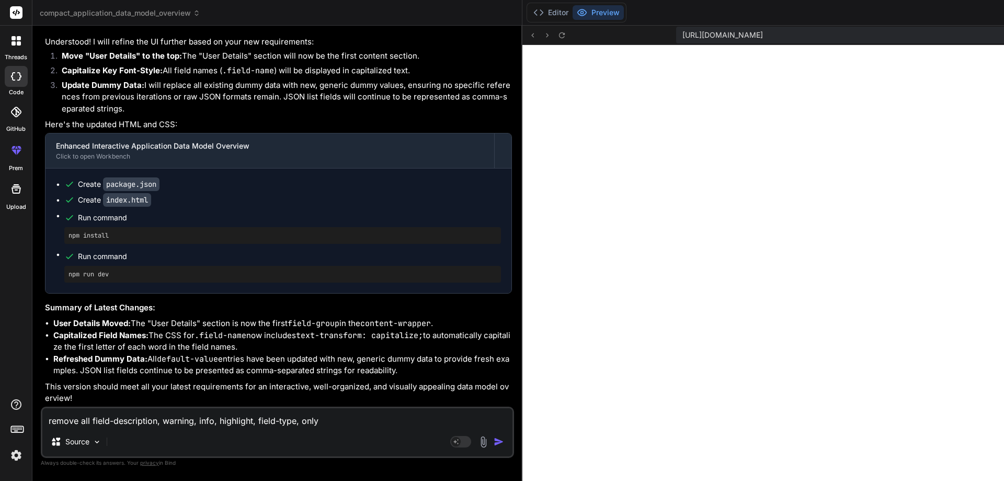
paste textarea "default-value"
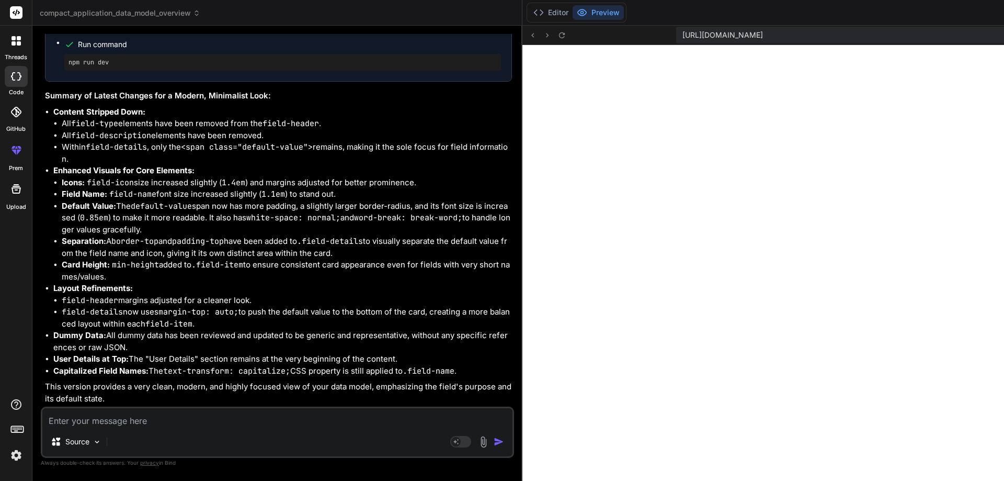
scroll to position [2533, 0]
click at [177, 422] on textarea at bounding box center [277, 417] width 470 height 19
paste textarea "0096A1"
click at [219, 422] on textarea "use "0096A1" this as primary color and" at bounding box center [277, 417] width 470 height 19
paste textarea "Default:"
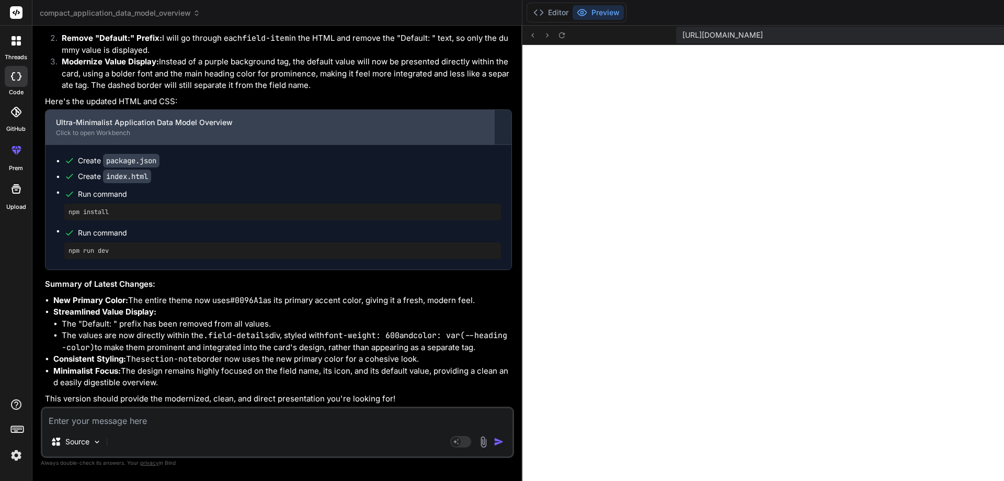
scroll to position [3169, 0]
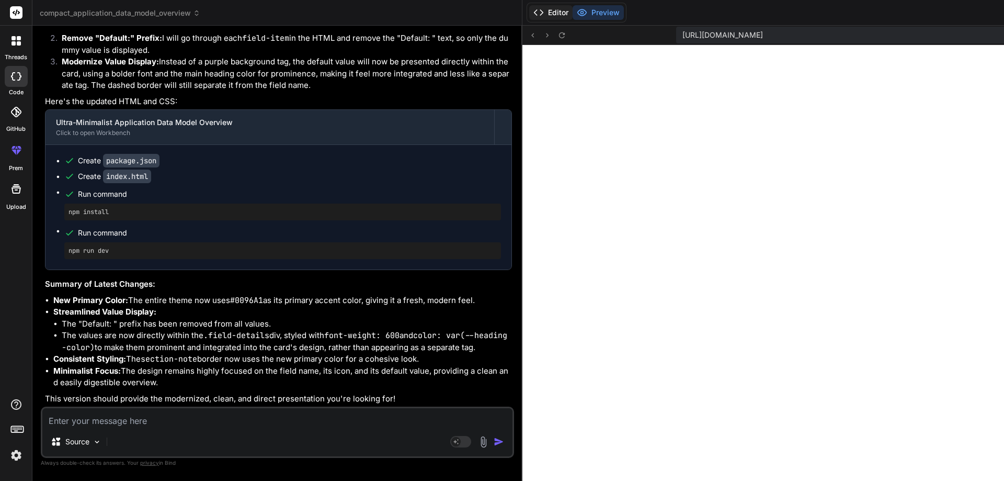
click at [529, 6] on button "Editor" at bounding box center [550, 12] width 43 height 15
